Goal: Task Accomplishment & Management: Manage account settings

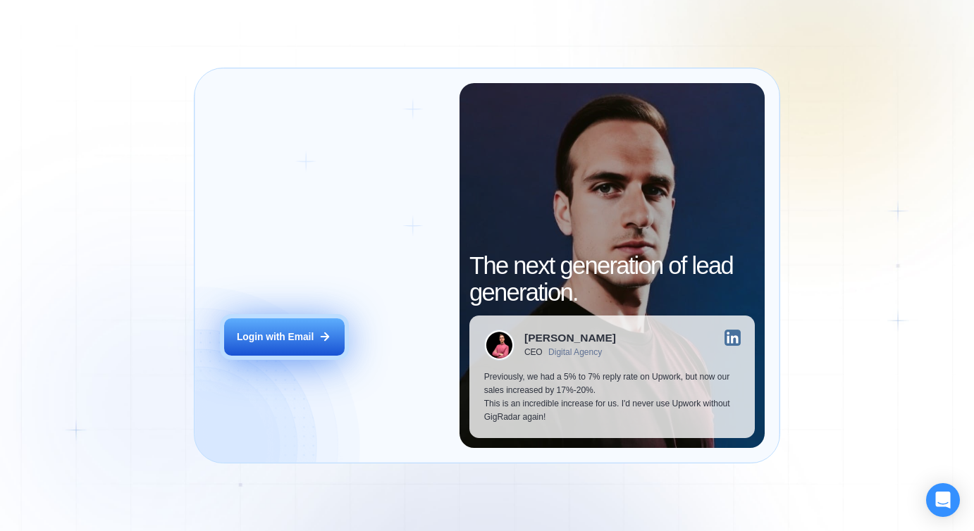
click at [289, 328] on button "Login with Email" at bounding box center [284, 337] width 120 height 38
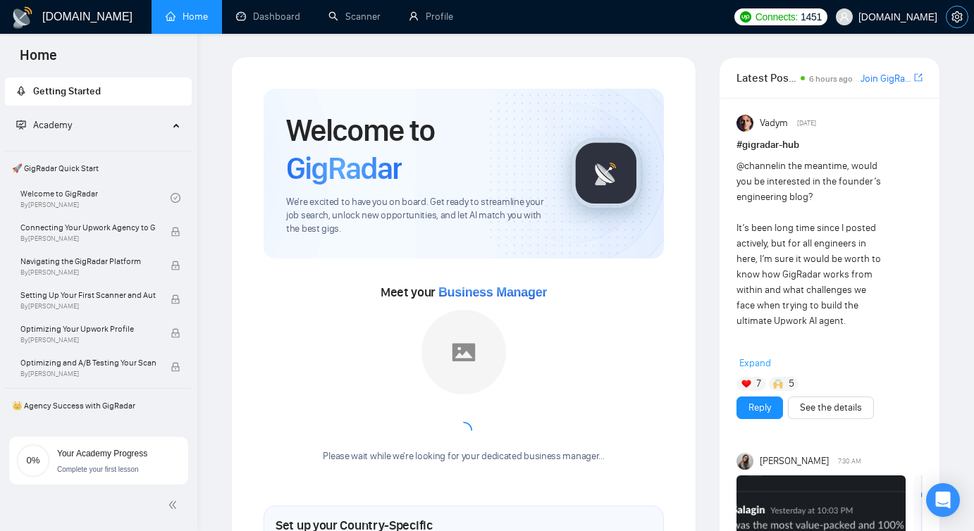
click at [959, 9] on button "button" at bounding box center [956, 17] width 23 height 23
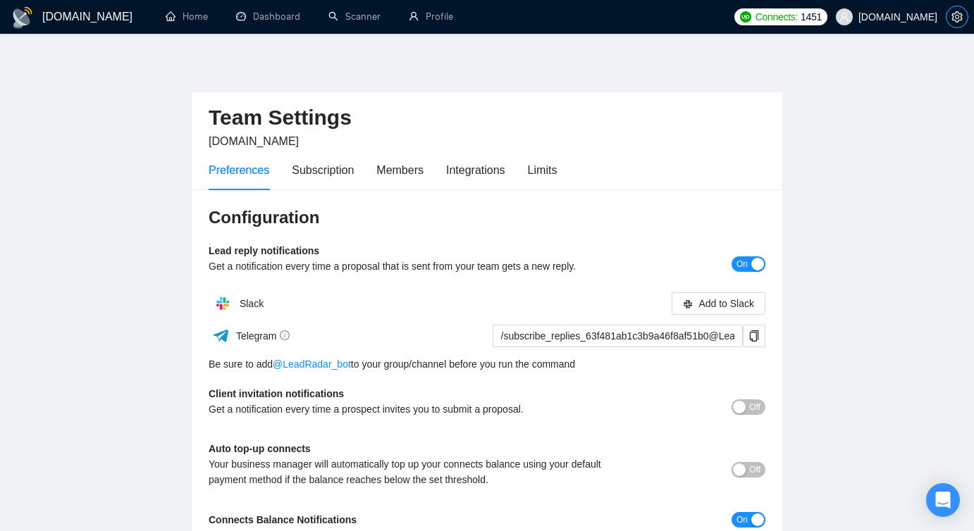
click at [959, 9] on button "button" at bounding box center [956, 17] width 23 height 23
click at [919, 17] on span "[DOMAIN_NAME]" at bounding box center [897, 17] width 79 height 0
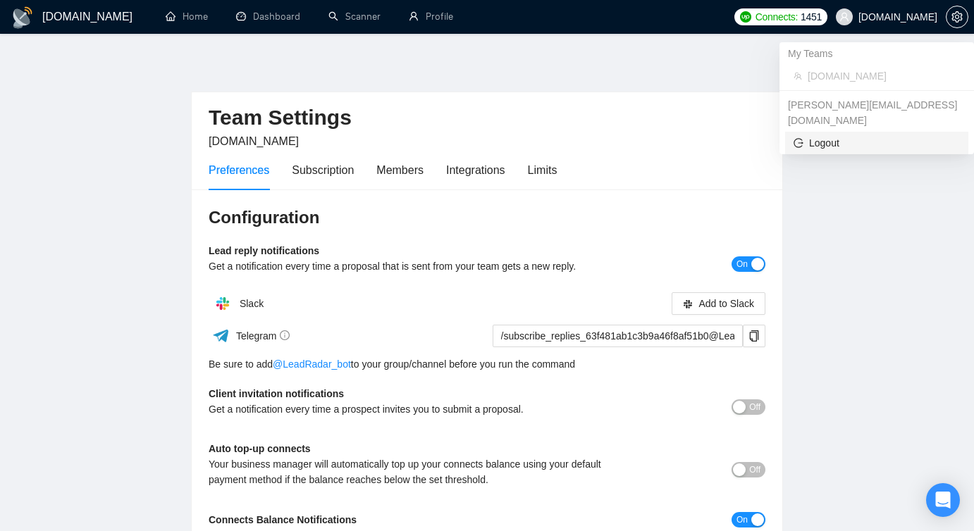
click at [833, 135] on span "Logout" at bounding box center [876, 142] width 166 height 15
